Goal: Complete application form: Complete application form

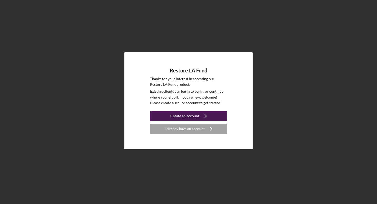
click at [191, 117] on div "Create an account" at bounding box center [184, 116] width 29 height 10
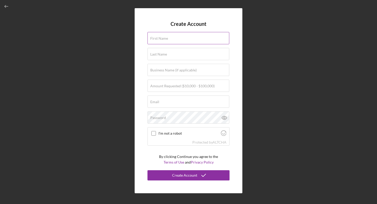
click at [157, 37] on label "First Name" at bounding box center [159, 38] width 18 height 4
click at [157, 37] on input "First Name" at bounding box center [188, 38] width 82 height 12
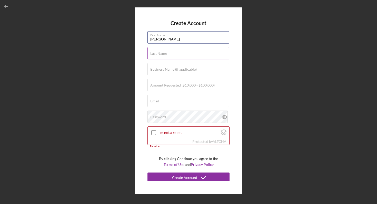
type input "[PERSON_NAME]"
click at [156, 50] on div "Last Name Required" at bounding box center [188, 53] width 82 height 13
type input "Khan"
click at [154, 65] on div "Business Name (if applicable)" at bounding box center [188, 69] width 82 height 13
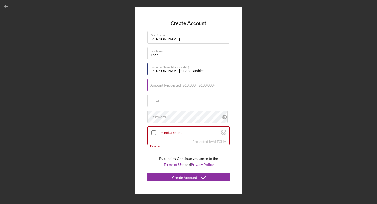
type input "[PERSON_NAME]'s Best Bubbles"
click at [161, 88] on input "Amount Requested ($10,000 - $100,000)" at bounding box center [188, 85] width 82 height 12
type input "$50,000"
click at [161, 103] on input "Email" at bounding box center [188, 101] width 82 height 12
type input "[EMAIL_ADDRESS][DOMAIN_NAME]"
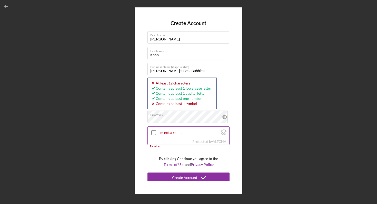
click at [153, 132] on input "I'm not a robot" at bounding box center [153, 132] width 5 height 5
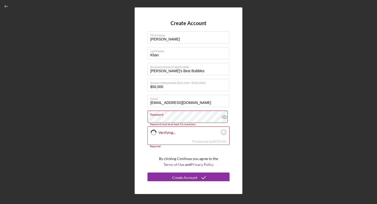
checkbox input "true"
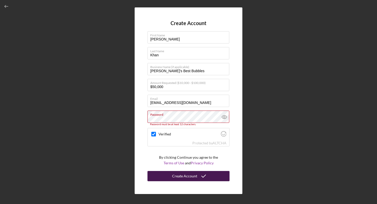
click at [186, 176] on div "Create Account" at bounding box center [184, 176] width 25 height 10
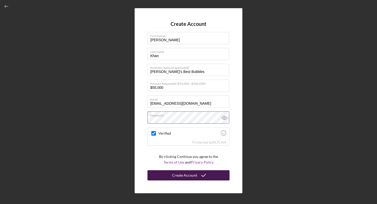
click at [181, 177] on div "Create Account" at bounding box center [184, 175] width 25 height 10
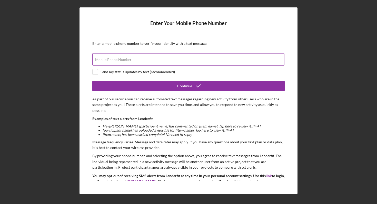
click at [107, 60] on label "Mobile Phone Number" at bounding box center [113, 60] width 36 height 4
click at [107, 60] on input "Mobile Phone Number" at bounding box center [188, 59] width 192 height 12
type input "[PHONE_NUMBER]"
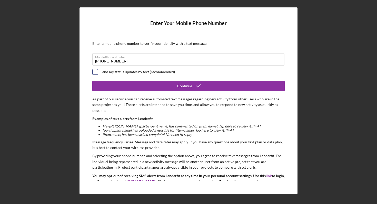
click at [97, 73] on input "checkbox" at bounding box center [94, 71] width 5 height 5
checkbox input "true"
click at [167, 92] on form "Enter Your Mobile Phone Number Enter a mobile phone number to verify your ident…" at bounding box center [188, 100] width 192 height 161
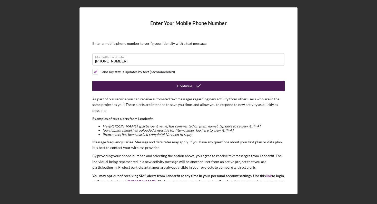
click at [166, 88] on button "Continue" at bounding box center [188, 86] width 192 height 10
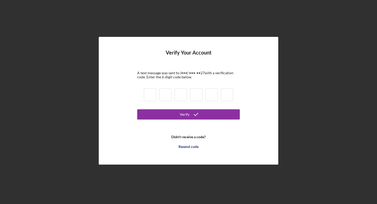
click at [147, 93] on input at bounding box center [150, 94] width 12 height 13
type input "6"
type input "2"
type input "9"
type input "6"
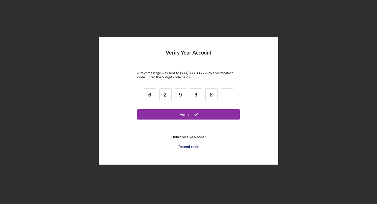
type input "8"
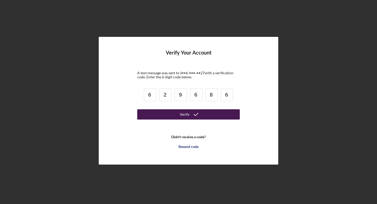
type input "6"
click at [184, 118] on div "Verify" at bounding box center [185, 114] width 10 height 10
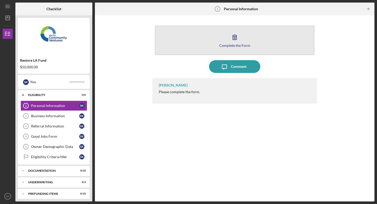
click at [233, 38] on icon "button" at bounding box center [234, 37] width 13 height 13
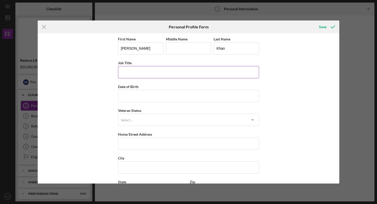
click at [146, 73] on input "Job Title" at bounding box center [188, 72] width 141 height 12
type input "Owner"
click at [140, 92] on input "Date of Birth" at bounding box center [188, 96] width 141 height 12
type input "[DATE]"
click at [142, 121] on div "Select..." at bounding box center [182, 120] width 128 height 12
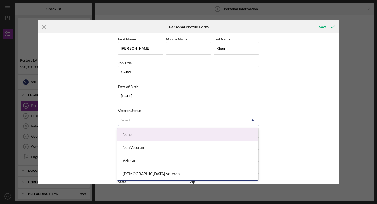
click at [144, 138] on div "None" at bounding box center [187, 134] width 140 height 13
click at [140, 122] on div "Select..." at bounding box center [182, 120] width 128 height 12
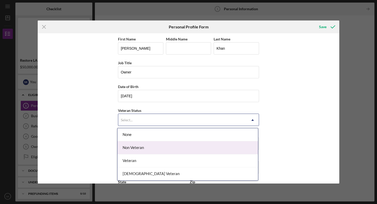
click at [147, 152] on div "Non Veteran" at bounding box center [187, 147] width 140 height 13
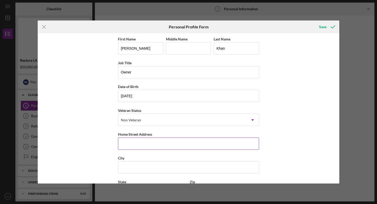
click at [146, 141] on input "Home Street Address" at bounding box center [188, 144] width 141 height 12
type input "[STREET_ADDRESS]"
type input "S"
type input "[GEOGRAPHIC_DATA]"
type input "CA"
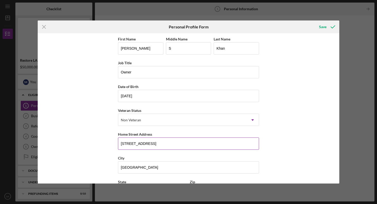
type input "90039"
type input "[GEOGRAPHIC_DATA]"
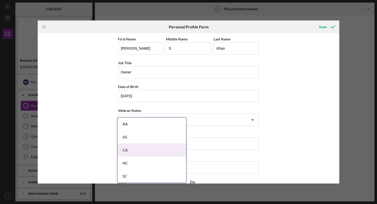
click at [164, 152] on body "Icon/Menu Personal Information 1 Personal Information Checklist Restore LA Fund…" at bounding box center [188, 102] width 377 height 204
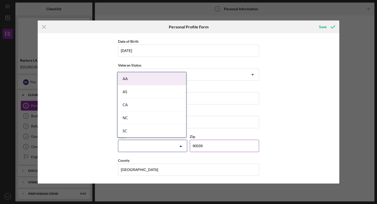
click at [226, 147] on input "90039" at bounding box center [224, 146] width 69 height 12
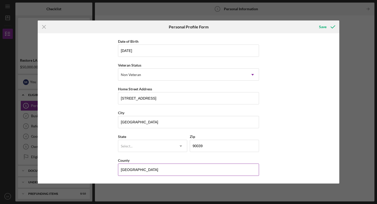
click at [191, 166] on input "[GEOGRAPHIC_DATA]" at bounding box center [188, 170] width 141 height 12
click at [303, 149] on div "First Name [PERSON_NAME] Middle Name S Last Name Khan Job Title Owner Date of B…" at bounding box center [188, 108] width 301 height 151
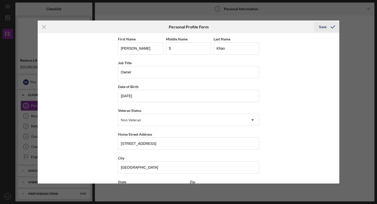
click at [321, 28] on div "Save" at bounding box center [322, 27] width 7 height 10
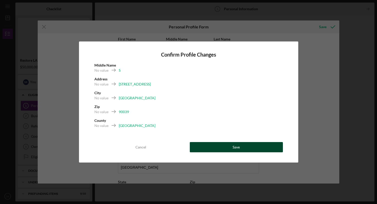
click at [224, 149] on button "Save" at bounding box center [236, 147] width 93 height 10
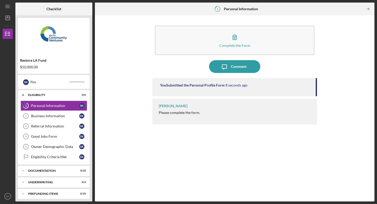
click at [163, 105] on div "[PERSON_NAME]" at bounding box center [173, 106] width 29 height 4
click at [64, 103] on link "1 Personal Information S K" at bounding box center [53, 106] width 67 height 10
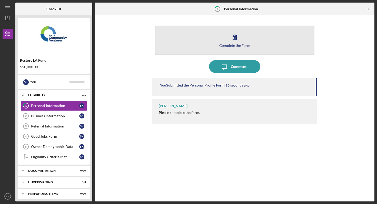
click at [230, 36] on icon "button" at bounding box center [234, 37] width 13 height 13
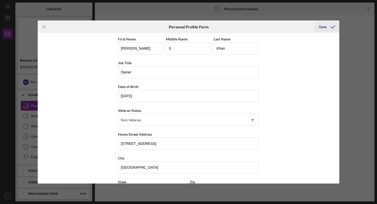
click at [325, 23] on div "Save" at bounding box center [322, 27] width 7 height 10
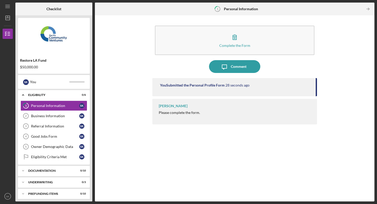
click at [187, 115] on div "[PERSON_NAME] Please complete the form." at bounding box center [234, 112] width 164 height 26
click at [53, 103] on link "1 Personal Information S K" at bounding box center [53, 106] width 67 height 10
click at [36, 117] on div "Business Information" at bounding box center [55, 116] width 48 height 4
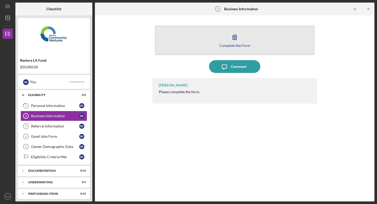
click at [235, 45] on div "Complete the Form" at bounding box center [234, 46] width 31 height 4
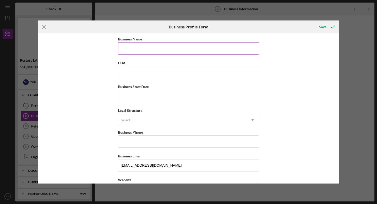
click at [152, 46] on input "Business Name" at bounding box center [188, 48] width 141 height 12
type input "[PERSON_NAME]"
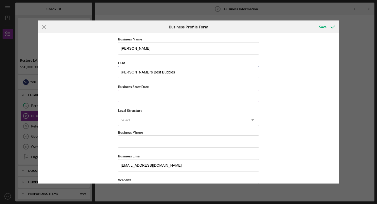
type input "[PERSON_NAME]'s Best Bubbles"
click at [144, 94] on input "Business Start Date" at bounding box center [188, 96] width 141 height 12
type input "[DATE]"
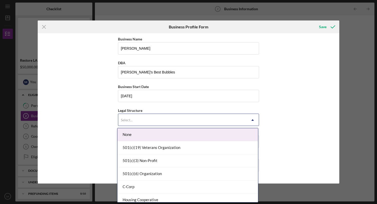
click at [145, 119] on div "Select..." at bounding box center [182, 120] width 128 height 12
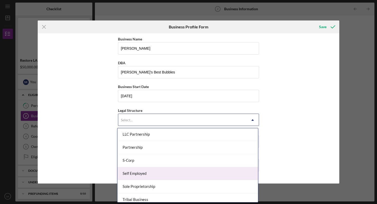
scroll to position [122, 0]
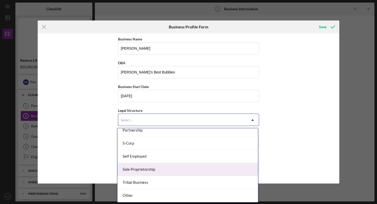
click at [136, 172] on div "Sole Proprietorship" at bounding box center [187, 169] width 140 height 13
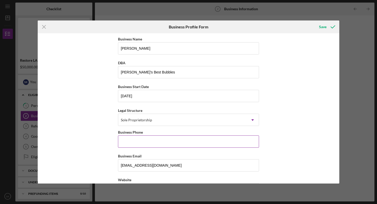
click at [155, 142] on input "Business Phone" at bounding box center [188, 142] width 141 height 12
type input "[PHONE_NUMBER]"
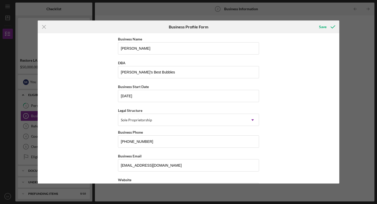
type input "[STREET_ADDRESS]"
type input "[GEOGRAPHIC_DATA]"
type input "CA"
type input "90039"
type input "CA"
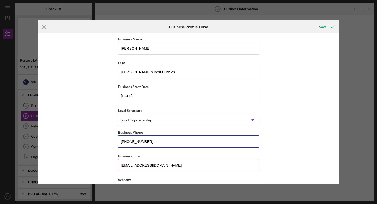
type input "[PHONE_NUMBER]"
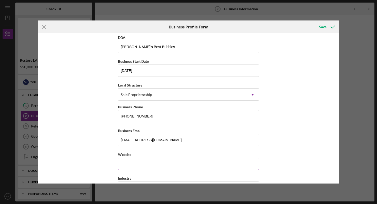
click at [177, 166] on input "Website" at bounding box center [188, 164] width 141 height 12
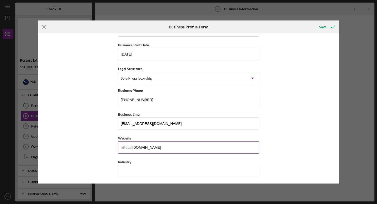
scroll to position [42, 0]
type input "[DOMAIN_NAME]"
click at [174, 169] on input "Industry" at bounding box center [188, 171] width 141 height 12
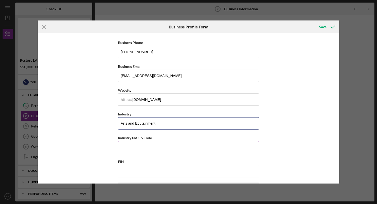
type input "Arts and Edutainment"
click at [222, 153] on input "Industry NAICS Code" at bounding box center [188, 147] width 141 height 12
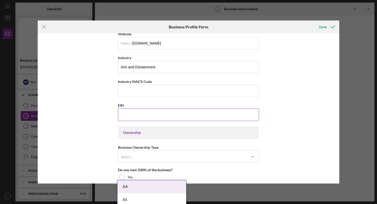
click at [153, 116] on input "EIN" at bounding box center [188, 115] width 141 height 12
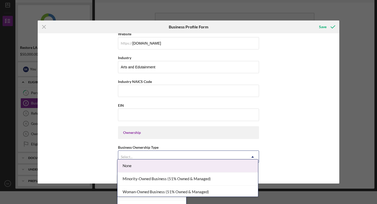
click at [165, 159] on div "Select..." at bounding box center [182, 157] width 128 height 12
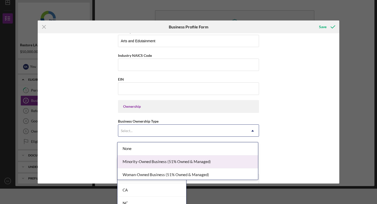
scroll to position [173, 0]
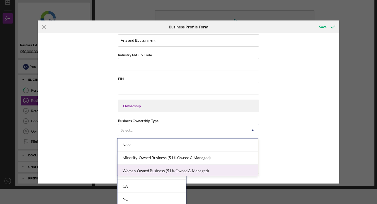
click at [164, 166] on div "Woman-Owned Business (51% Owned & Managed)" at bounding box center [187, 171] width 140 height 13
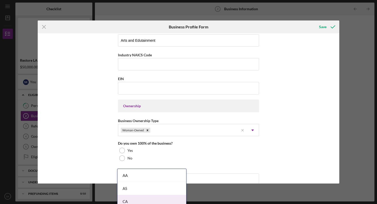
scroll to position [292, 0]
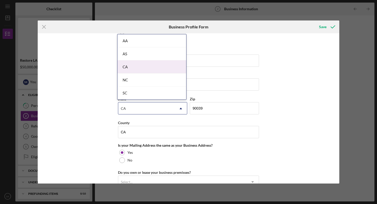
click at [135, 188] on body "Icon/Menu Business Information 2 Business Information Checklist Restore LA Fund…" at bounding box center [188, 102] width 377 height 204
click at [278, 118] on div "Business Name [PERSON_NAME] DBA [PERSON_NAME]'s Best Bubbles Business Start Dat…" at bounding box center [188, 108] width 301 height 151
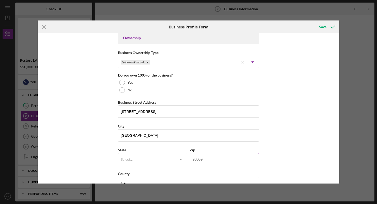
scroll to position [230, 0]
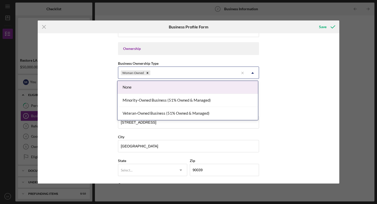
click at [188, 74] on div "Woman-Owned" at bounding box center [178, 73] width 120 height 12
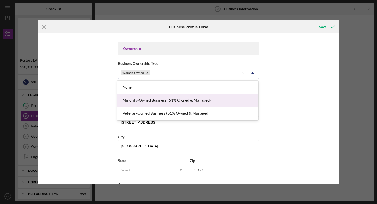
click at [173, 97] on div "Minority-Owned Business (51% Owned & Managed)" at bounding box center [187, 100] width 140 height 13
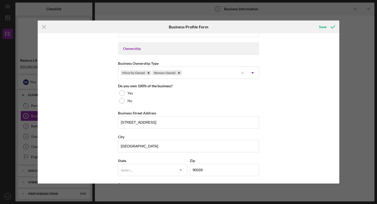
click at [298, 114] on div "Business Name [PERSON_NAME] DBA [PERSON_NAME]'s Best Bubbles Business Start Dat…" at bounding box center [188, 108] width 301 height 151
click at [122, 92] on div at bounding box center [122, 93] width 6 height 6
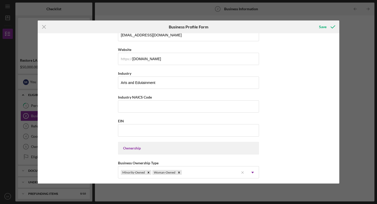
scroll to position [126, 0]
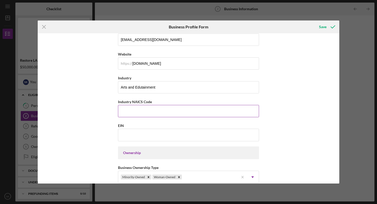
click at [138, 110] on input "Industry NAICS Code" at bounding box center [188, 111] width 141 height 12
click at [160, 112] on input "Industry NAICS Code" at bounding box center [188, 111] width 141 height 12
paste input "711510"
type input "711510"
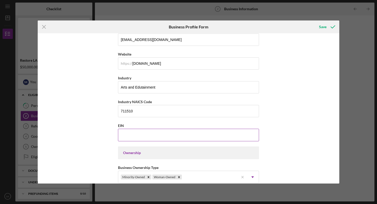
click at [136, 137] on input "EIN" at bounding box center [188, 135] width 141 height 12
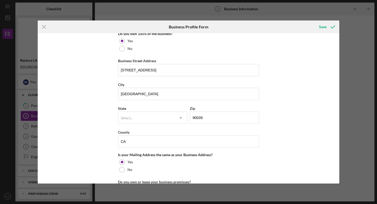
scroll to position [283, 0]
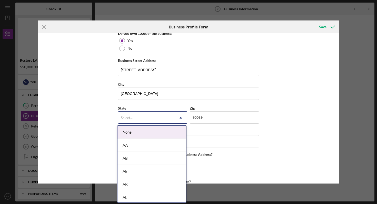
click at [144, 119] on div "Select..." at bounding box center [146, 118] width 56 height 12
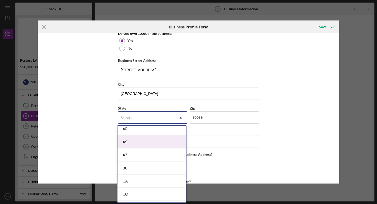
scroll to position [96, 0]
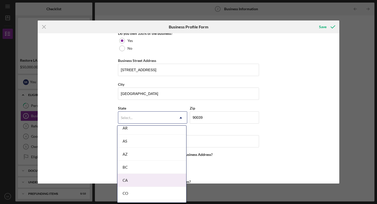
click at [135, 180] on div "CA" at bounding box center [151, 180] width 69 height 13
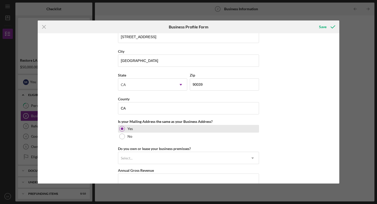
scroll to position [316, 0]
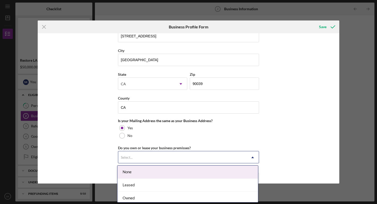
click at [172, 153] on div "Select..." at bounding box center [182, 158] width 128 height 12
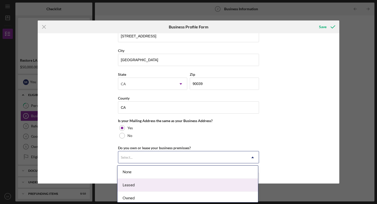
click at [161, 181] on div "Leased" at bounding box center [187, 185] width 140 height 13
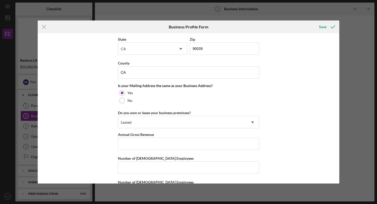
scroll to position [373, 0]
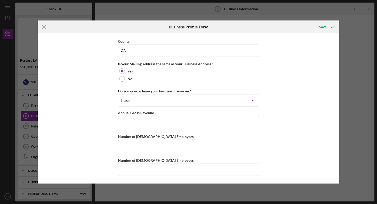
click at [151, 120] on input "Annual Gross Revenue" at bounding box center [188, 122] width 141 height 12
type input "$5"
type input "$100,000"
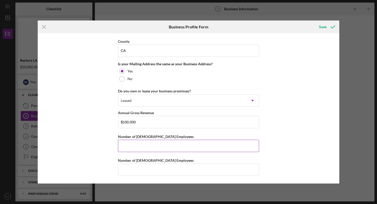
click at [147, 146] on input "Number of [DEMOGRAPHIC_DATA] Employees" at bounding box center [188, 146] width 141 height 12
type input "1"
click at [131, 172] on input "Number of [DEMOGRAPHIC_DATA] Employees" at bounding box center [188, 170] width 141 height 12
type input "0"
click at [324, 28] on div "Save" at bounding box center [322, 27] width 7 height 10
